Goal: Task Accomplishment & Management: Use online tool/utility

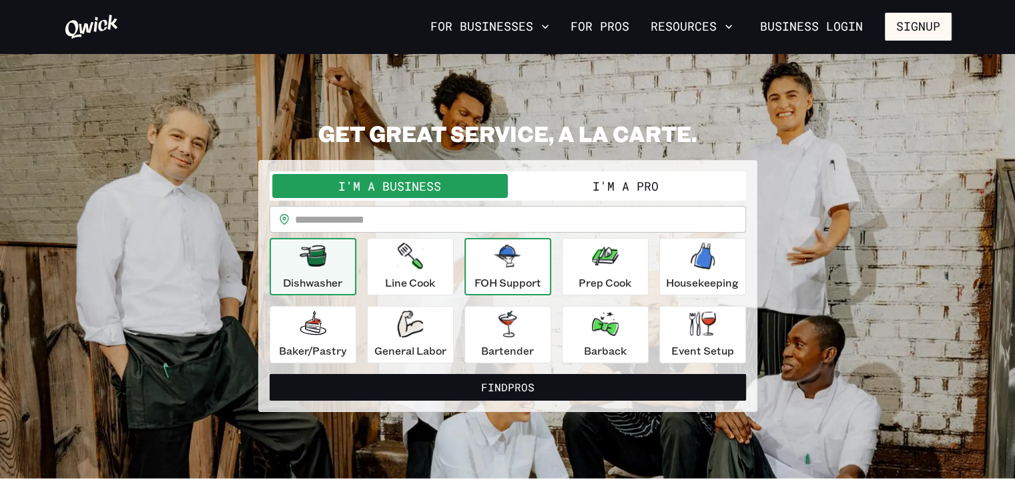
click at [500, 275] on p "FOH Support" at bounding box center [507, 283] width 67 height 16
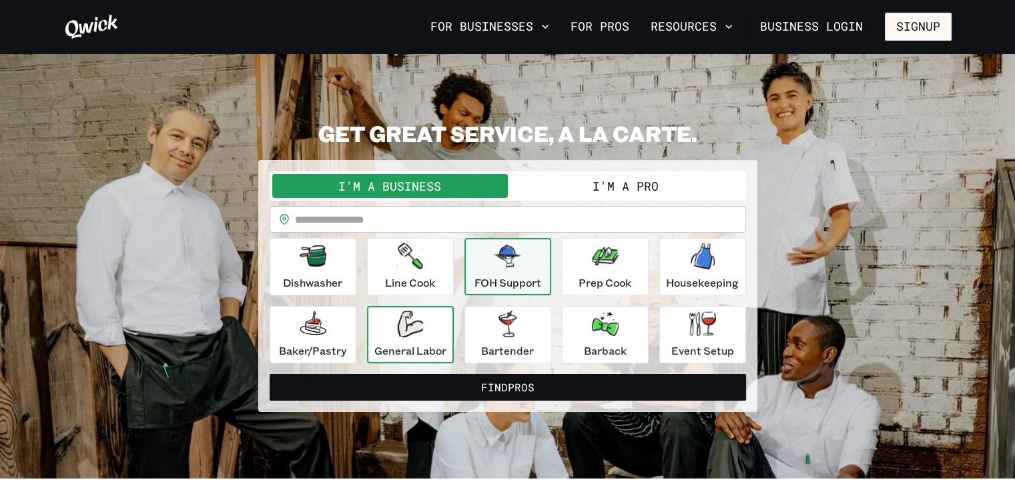
click at [408, 345] on p "General Labor" at bounding box center [410, 351] width 72 height 16
click at [510, 273] on div "FOH Support" at bounding box center [507, 267] width 67 height 48
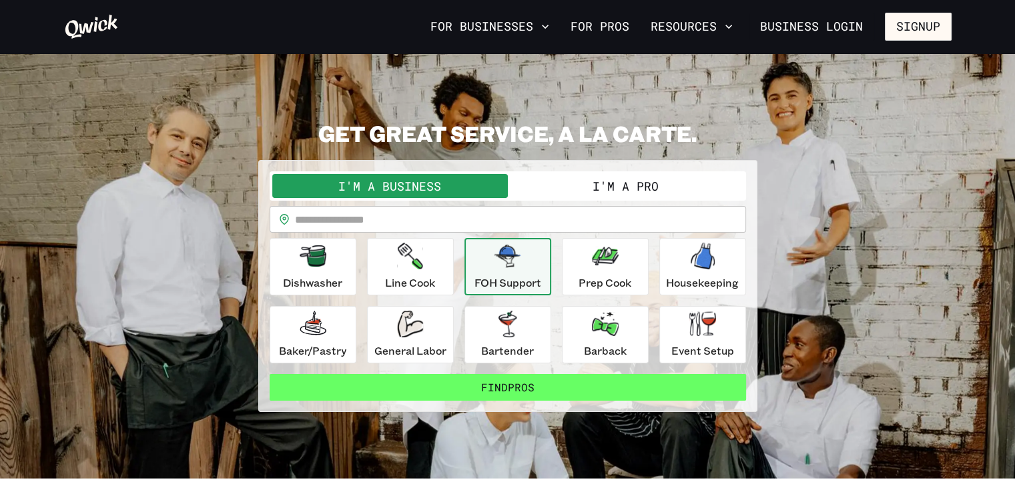
click at [525, 384] on button "Find Pros" at bounding box center [508, 387] width 476 height 27
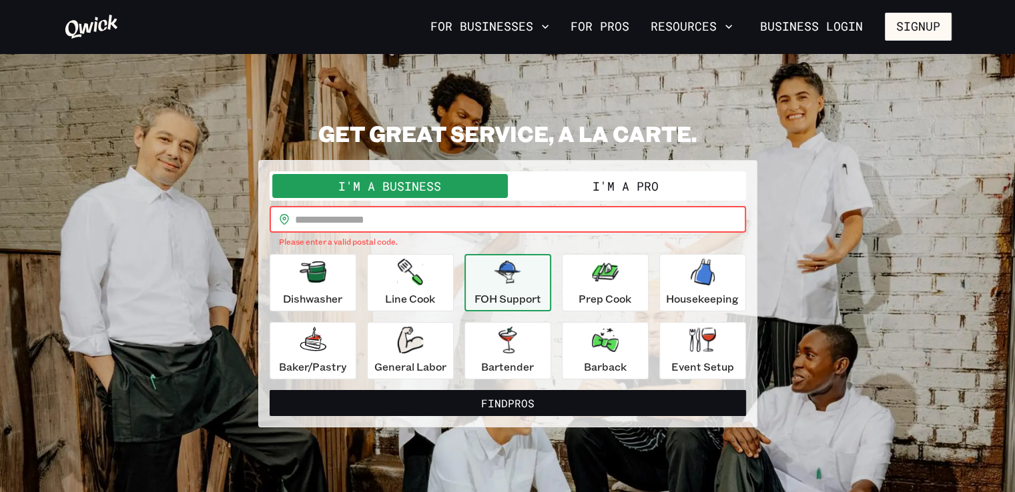
click at [443, 217] on input "text" at bounding box center [520, 219] width 451 height 27
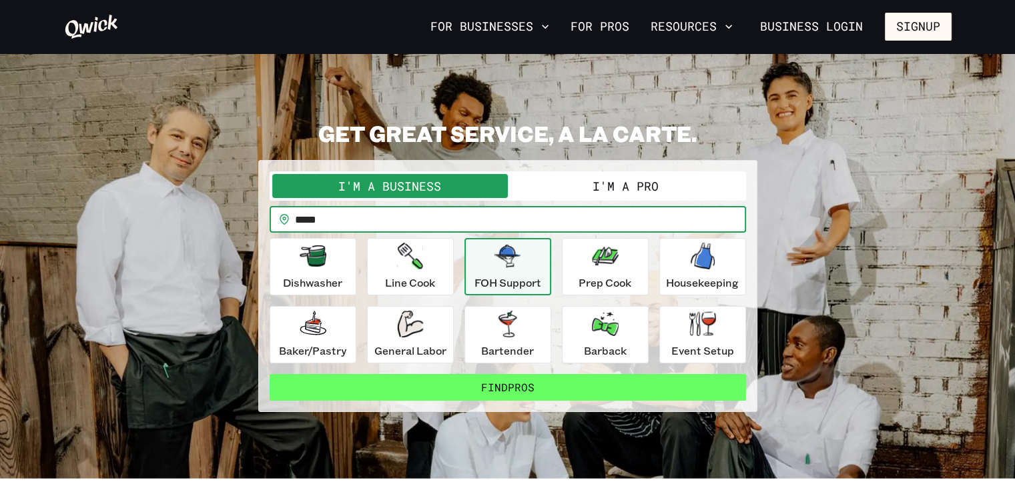
type input "*****"
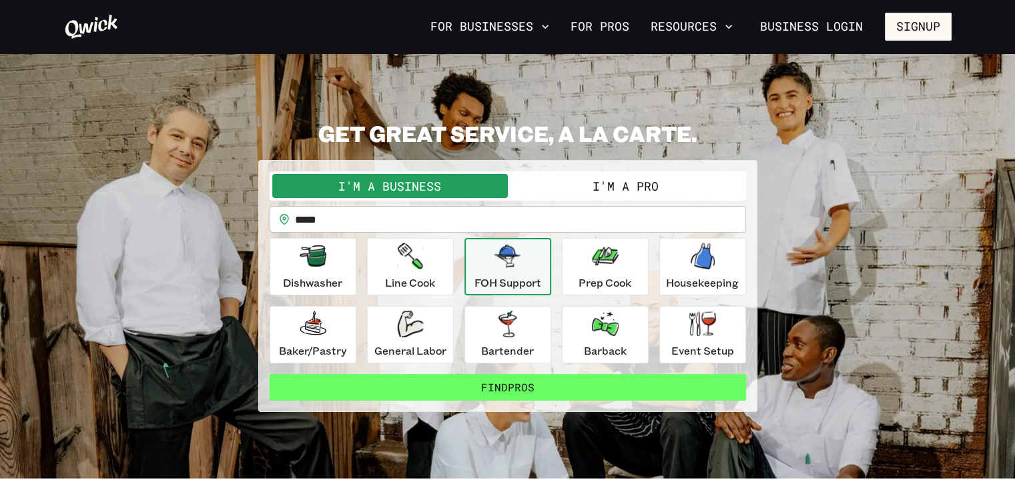
click at [548, 382] on button "Find Pros" at bounding box center [508, 387] width 476 height 27
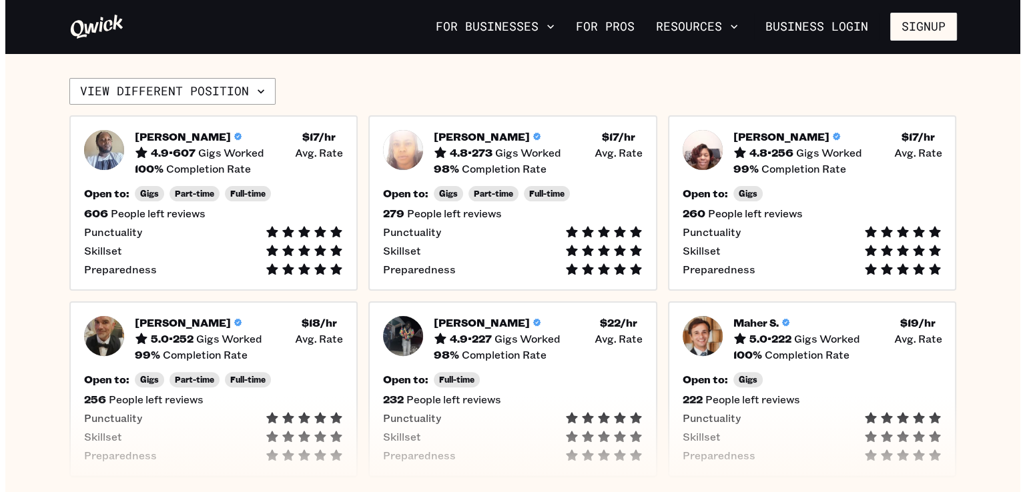
scroll to position [315, 0]
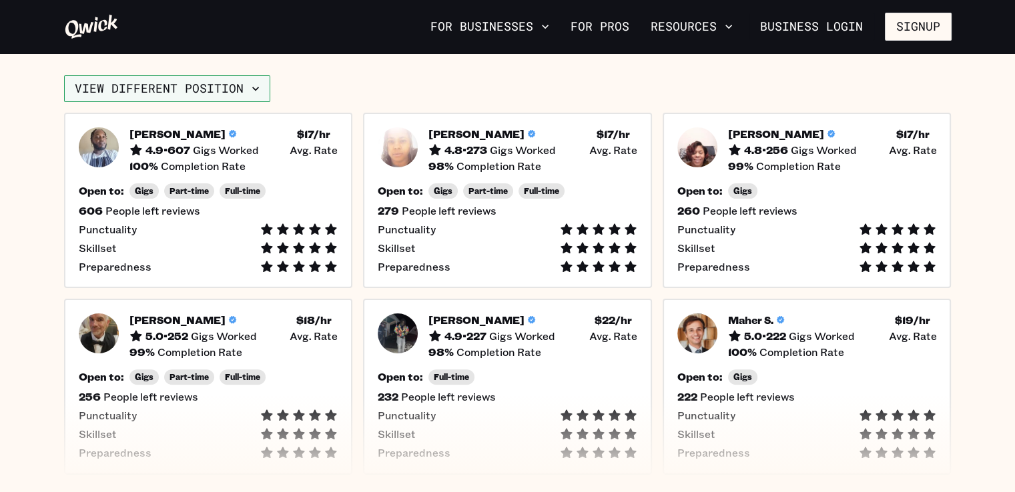
click at [257, 91] on icon "button" at bounding box center [255, 88] width 13 height 13
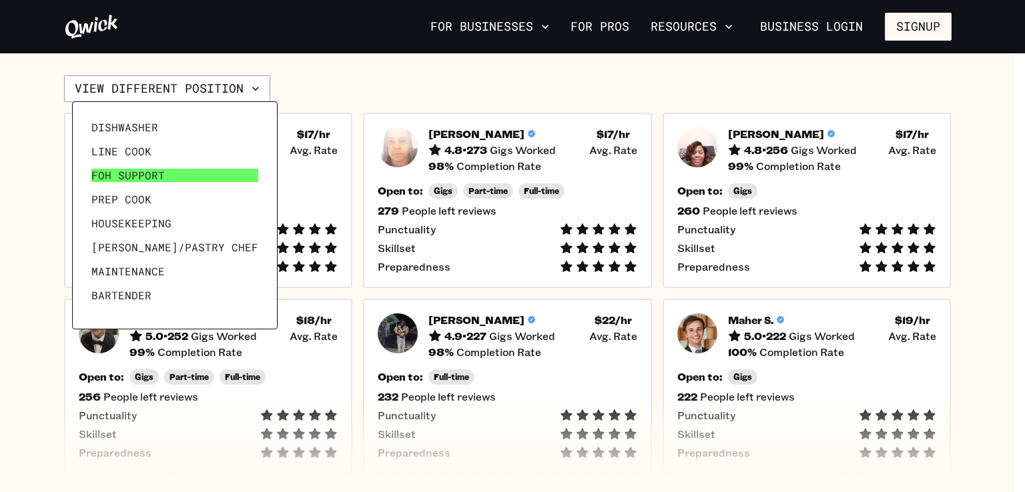
click at [216, 173] on link "FOH Support" at bounding box center [175, 175] width 178 height 24
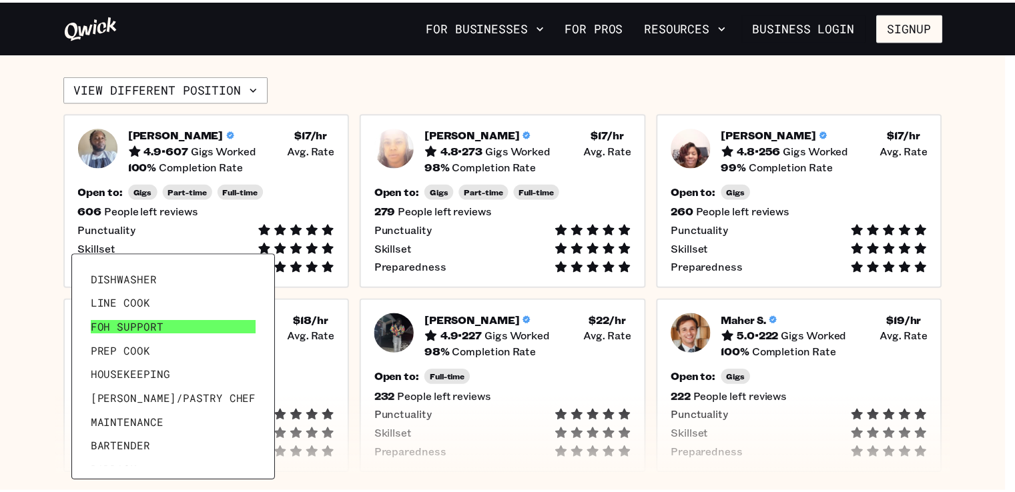
scroll to position [0, 0]
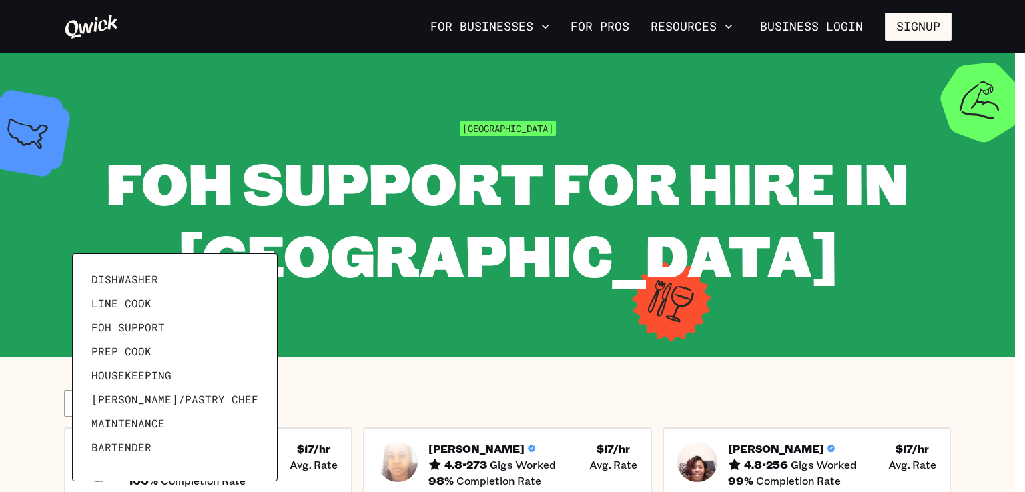
drag, startPoint x: 1024, startPoint y: 102, endPoint x: 1024, endPoint y: 233, distance: 130.8
click at [1014, 233] on div at bounding box center [512, 246] width 1025 height 492
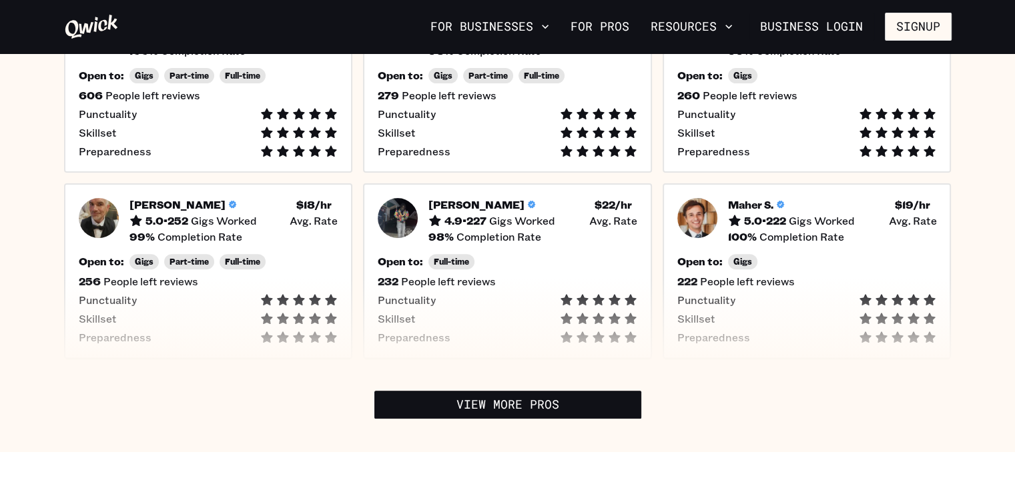
scroll to position [422, 0]
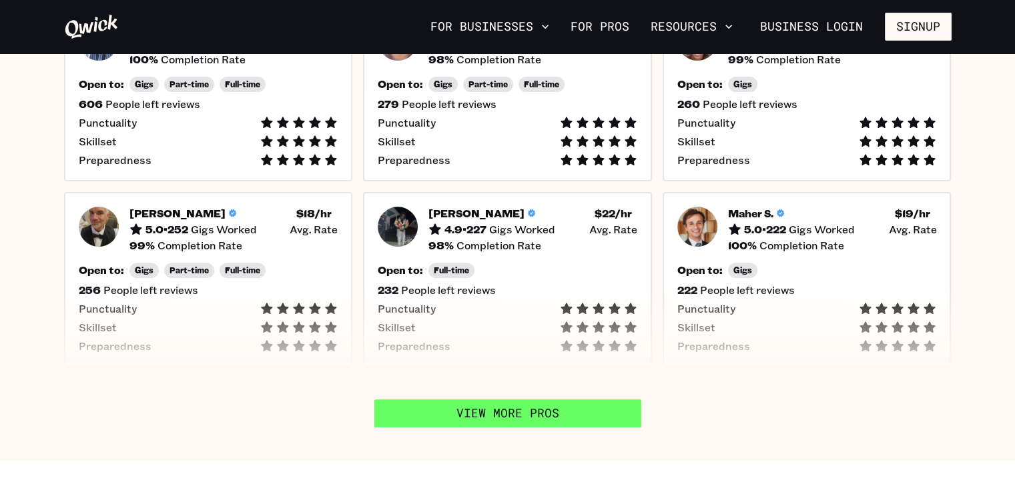
click at [478, 412] on link "View More Pros" at bounding box center [507, 414] width 267 height 28
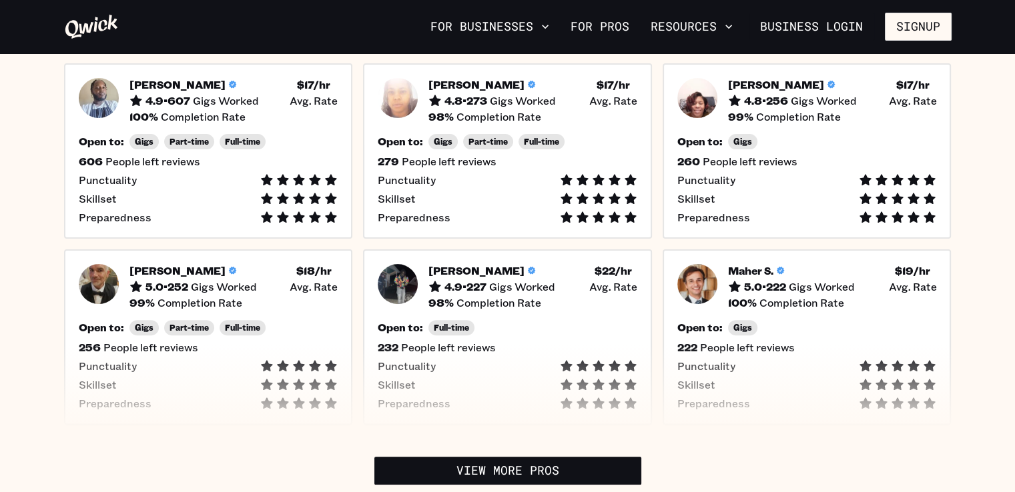
scroll to position [355, 0]
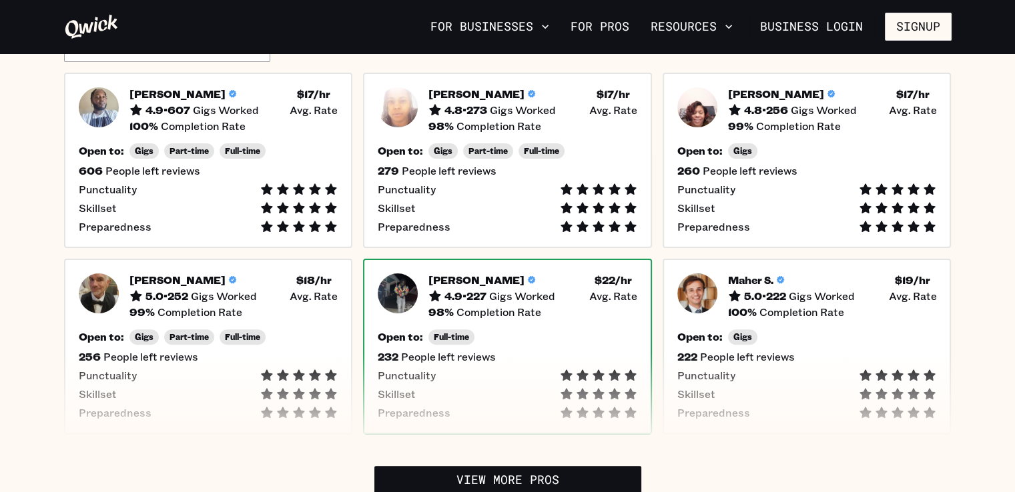
click at [550, 321] on div "[PERSON_NAME] 4.9 • 227 Gigs Worked $ 22 /hr • Avg. Rate 98 % Completion Rate O…" at bounding box center [507, 347] width 289 height 176
